Goal: Task Accomplishment & Management: Complete application form

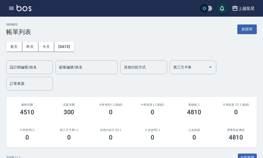
click at [235, 32] on div "ORDERS 帳單列表 新開單" at bounding box center [131, 29] width 251 height 13
click at [246, 28] on button "新開單" at bounding box center [247, 29] width 19 height 10
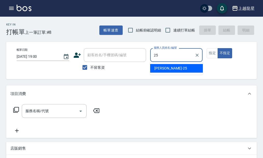
click at [180, 69] on div "淑雲 -25" at bounding box center [176, 68] width 53 height 9
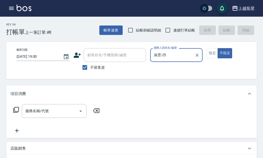
type input "淑雲-25"
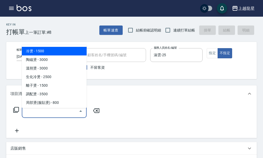
drag, startPoint x: 33, startPoint y: 117, endPoint x: 41, endPoint y: 107, distance: 12.8
click at [33, 115] on input "服務名稱/代號" at bounding box center [50, 110] width 52 height 9
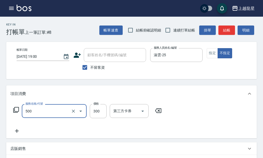
type input "一般洗髮(500)"
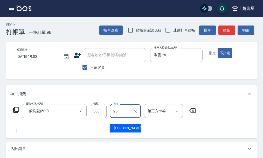
type input "淑雲-25"
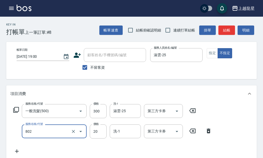
type input "潤絲(802)"
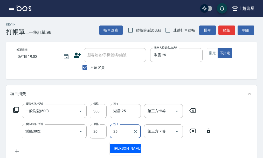
type input "淑雲-25"
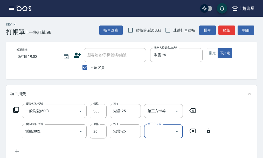
scroll to position [2, 0]
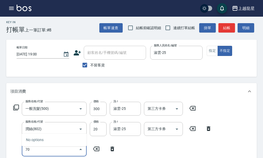
type input "708"
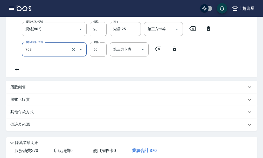
scroll to position [106, 0]
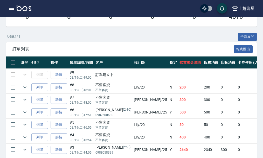
scroll to position [130, 0]
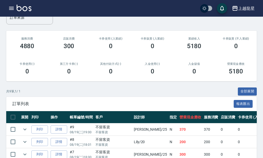
scroll to position [104, 0]
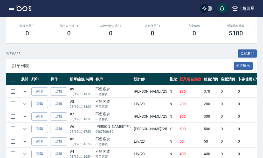
click at [26, 11] on img at bounding box center [24, 8] width 15 height 6
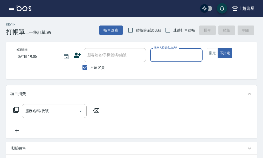
click at [167, 53] on input "服務人員姓名/編號" at bounding box center [177, 54] width 48 height 9
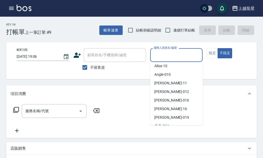
scroll to position [78, 0]
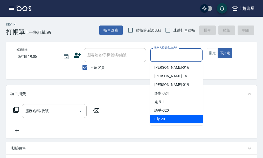
click at [161, 121] on span "Lily -20" at bounding box center [159, 118] width 11 height 5
type input "Lily-20"
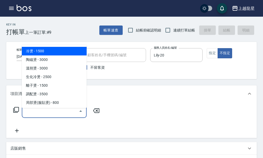
click at [44, 115] on input "服務名稱/代號" at bounding box center [50, 110] width 52 height 9
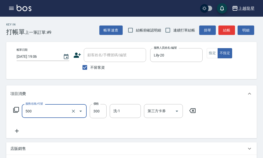
type input "一般洗髮(500)"
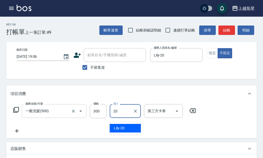
type input "Lily-20"
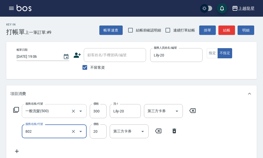
type input "潤絲(802)"
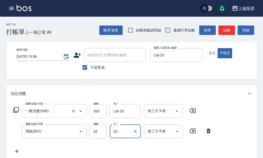
type input "Lily-20"
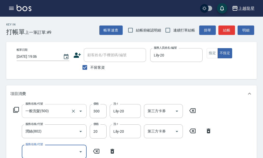
scroll to position [2, 0]
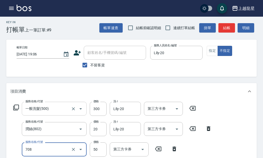
type input "吹捲.造型.包頭(708)"
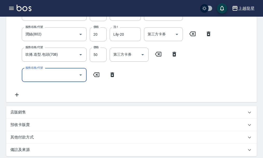
scroll to position [185, 0]
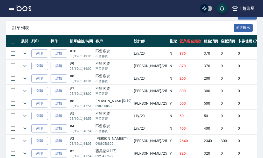
scroll to position [156, 0]
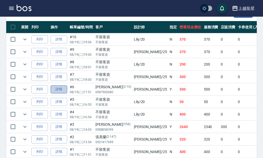
click at [62, 89] on link "詳情" at bounding box center [59, 89] width 17 height 8
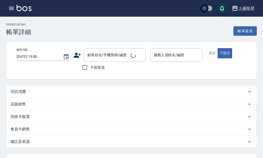
type input "2025/08/19 17:51"
type input "淑雲-25"
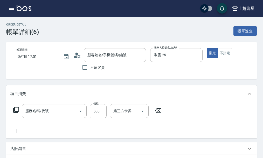
type input "陳奕誠/0987500680/2-10"
type input "剪髮(302)"
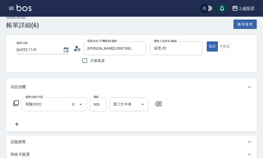
scroll to position [26, 0]
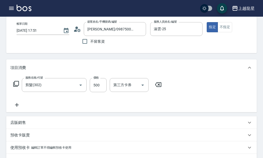
click at [15, 108] on icon at bounding box center [16, 105] width 13 height 6
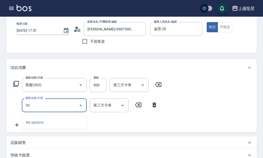
type input "708"
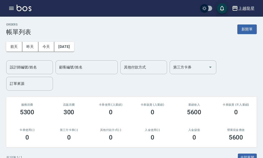
click at [25, 13] on div "上越龍星 登出" at bounding box center [131, 8] width 263 height 17
click at [26, 9] on img at bounding box center [24, 8] width 15 height 6
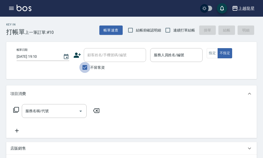
click at [85, 68] on input "不留客資" at bounding box center [84, 67] width 11 height 11
checkbox input "false"
click at [93, 53] on div "顧客姓名/手機號碼/編號 顧客姓名/手機號碼/編號" at bounding box center [115, 55] width 62 height 14
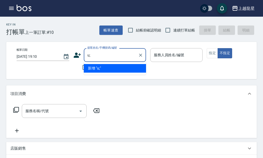
type input "u"
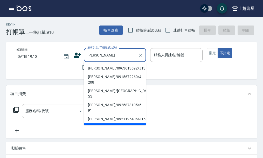
type input "楊佳穎/0963613692/J137"
click at [218, 48] on button "不指定" at bounding box center [225, 53] width 15 height 10
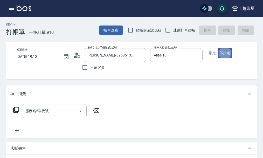
type input "Alisa-10"
type button "false"
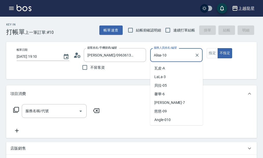
click at [180, 51] on input "Alisa-10" at bounding box center [173, 54] width 40 height 9
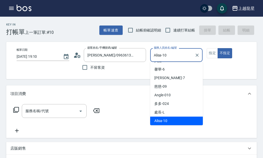
drag, startPoint x: 180, startPoint y: 51, endPoint x: 112, endPoint y: 64, distance: 69.8
click at [112, 64] on div "帳單日期 2025/08/19 19:10 顧客姓名/手機號碼/編號 楊佳穎/0963613692/J137 顧客姓名/手機號碼/編號 不留客資 服務人員姓名…" at bounding box center [135, 60] width 247 height 25
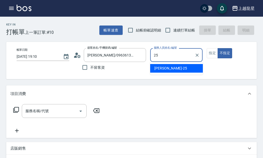
type input "淑雲-25"
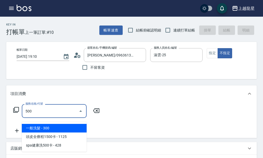
type input "一般洗髮(500)"
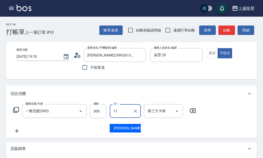
type input "潘潘-11"
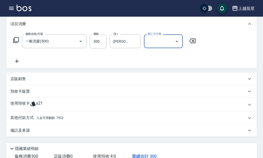
scroll to position [139, 0]
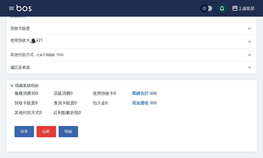
click at [75, 49] on div "其他付款方式 入金可用餘額: 7952" at bounding box center [131, 55] width 251 height 12
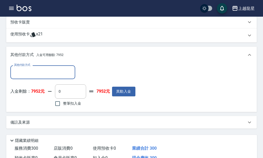
scroll to position [0, 0]
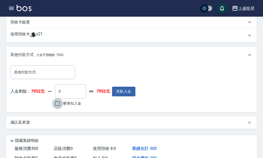
click at [56, 108] on input "整筆扣入金" at bounding box center [57, 103] width 11 height 11
checkbox input "true"
type input "300"
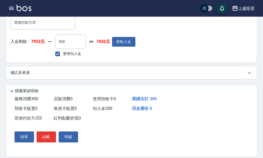
scroll to position [200, 0]
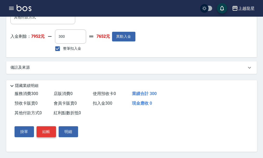
click at [49, 129] on button "結帳" at bounding box center [46, 131] width 19 height 11
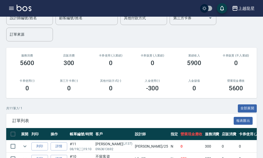
scroll to position [104, 0]
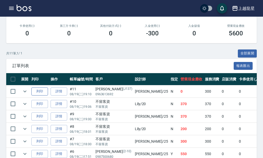
click at [39, 94] on button "列印" at bounding box center [39, 91] width 17 height 8
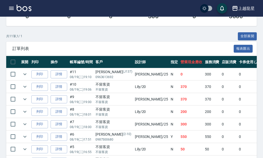
scroll to position [130, 0]
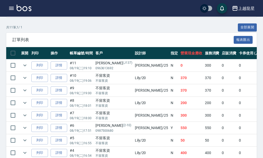
click at [19, 8] on img at bounding box center [24, 8] width 15 height 6
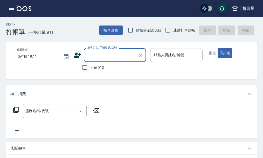
click at [83, 69] on input "不留客資" at bounding box center [84, 67] width 11 height 11
checkbox input "true"
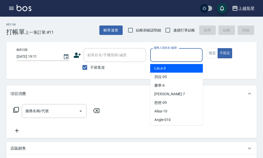
click at [190, 58] on input "服務人員姓名/編號" at bounding box center [177, 54] width 48 height 9
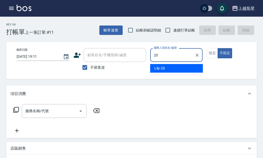
type input "Lily-20"
type button "false"
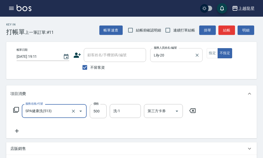
type input "SPA健康洗(513)"
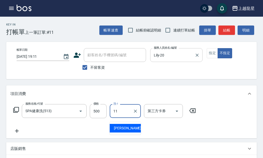
type input "潘潘-11"
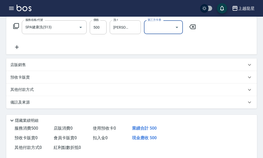
scroll to position [104, 0]
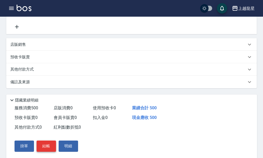
click at [45, 151] on button "結帳" at bounding box center [46, 145] width 19 height 11
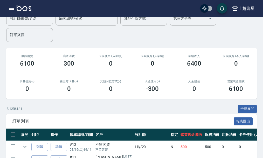
scroll to position [104, 0]
